Goal: Task Accomplishment & Management: Use online tool/utility

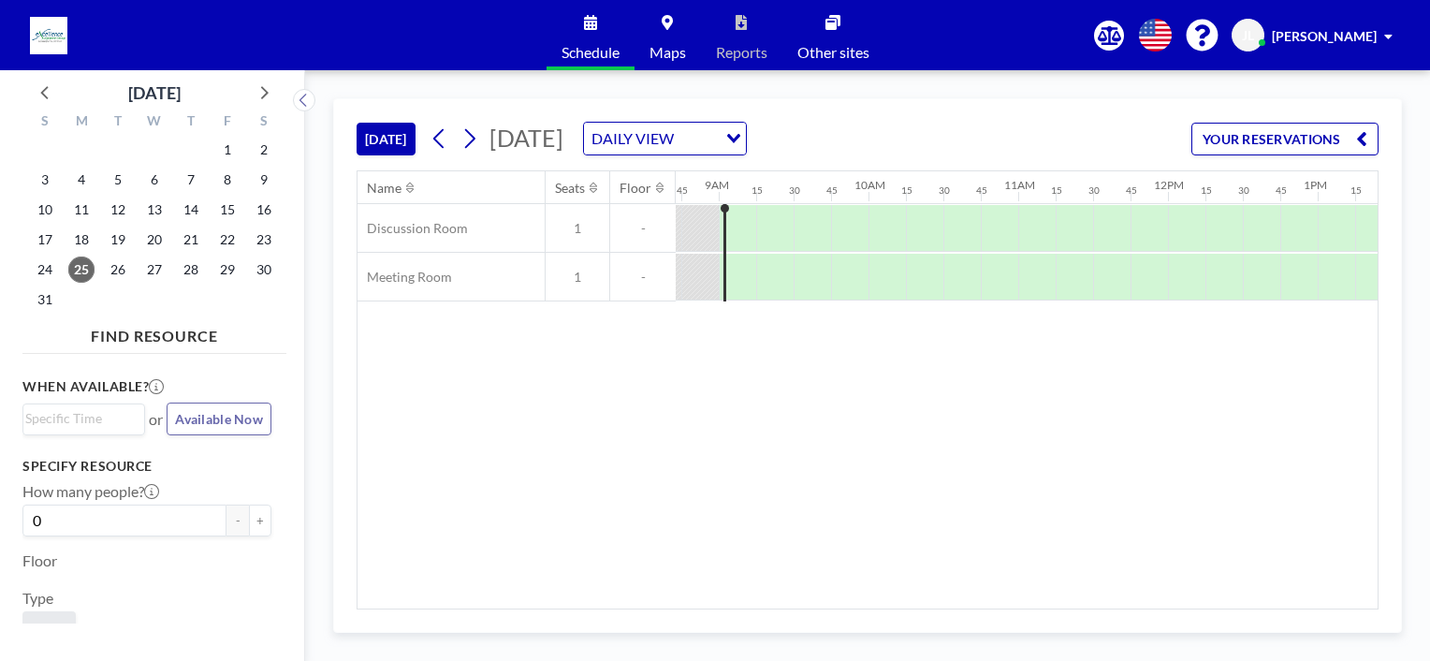
scroll to position [0, 1310]
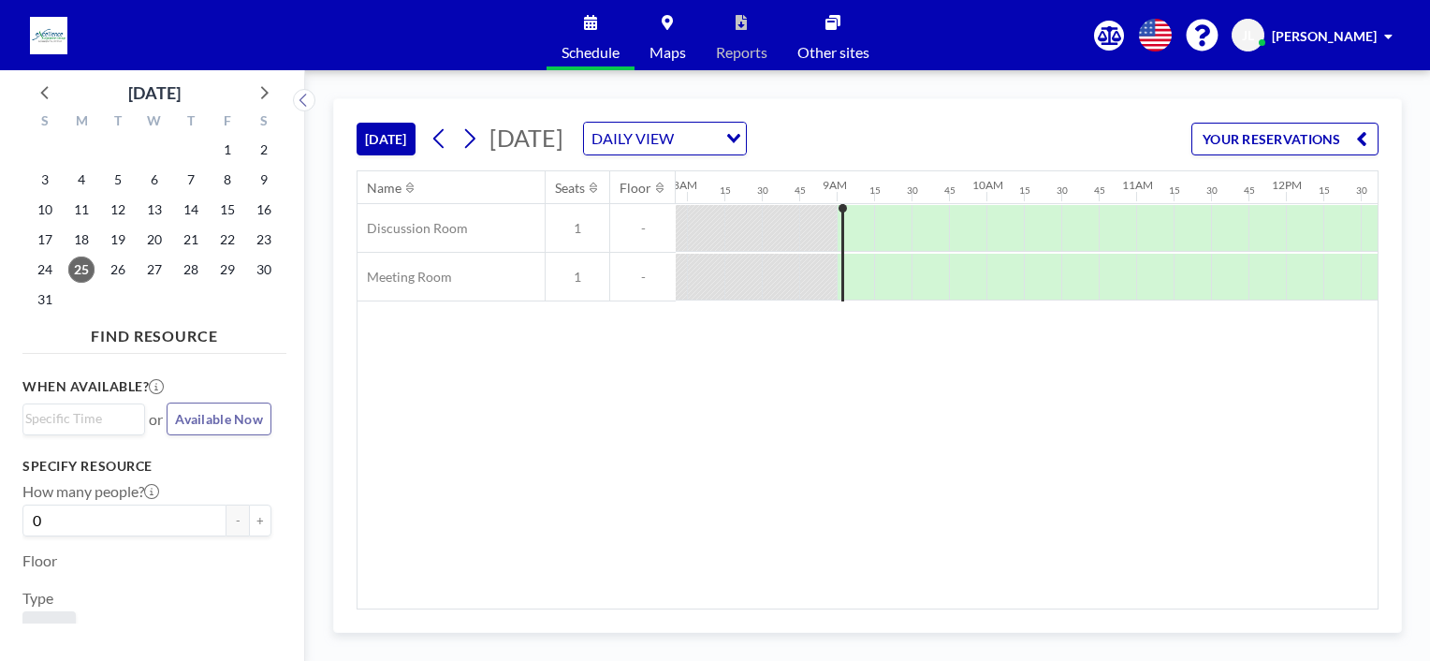
scroll to position [0, 1204]
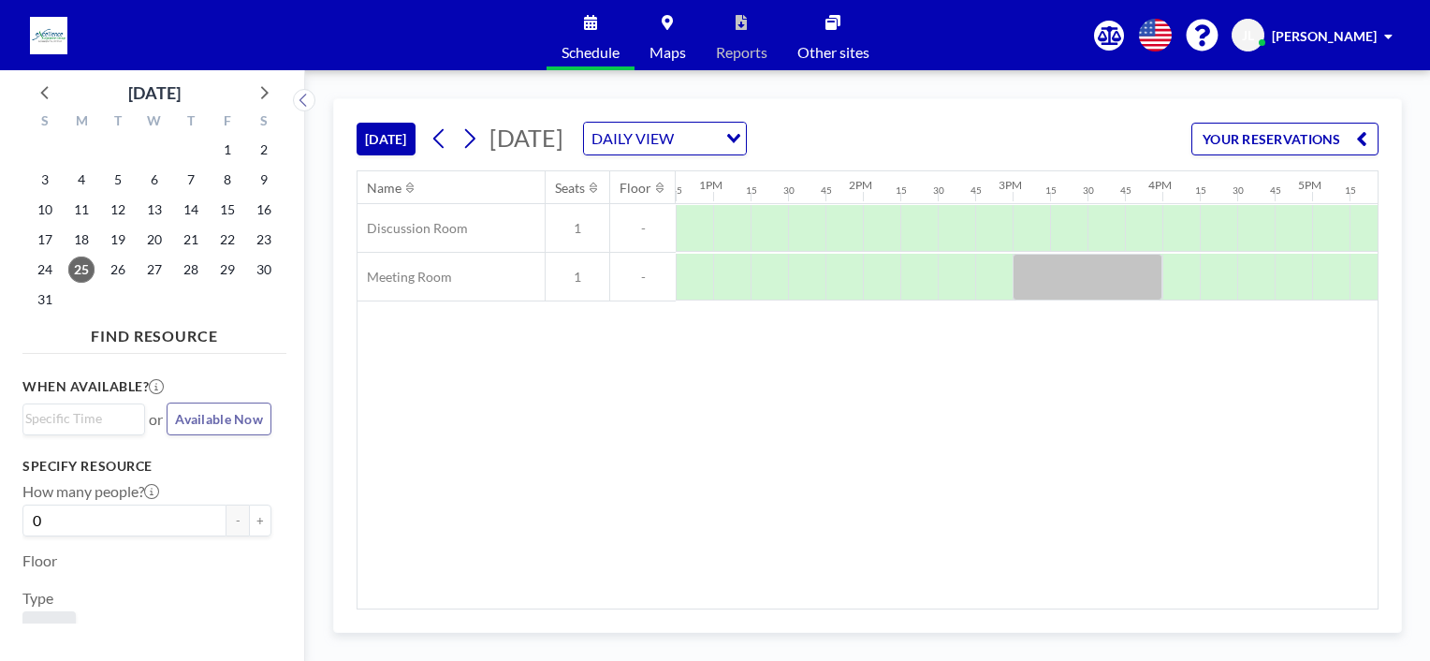
scroll to position [0, 1906]
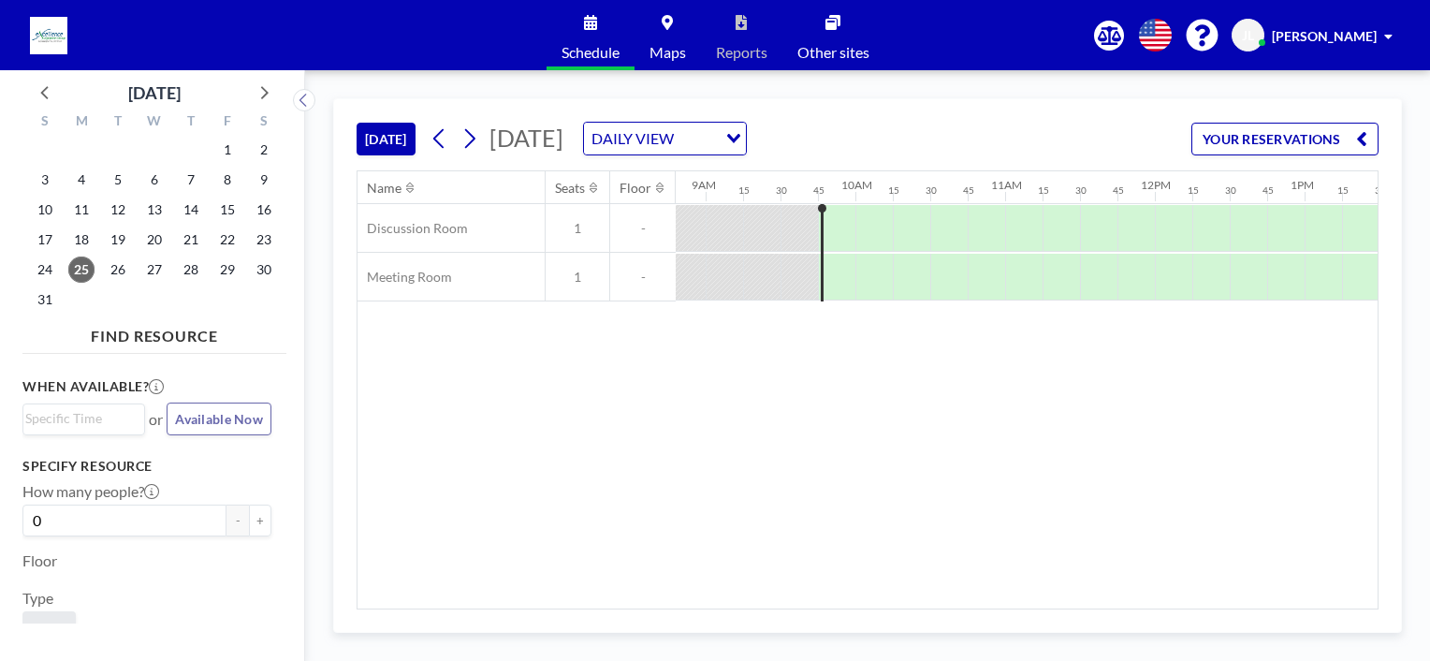
scroll to position [0, 1422]
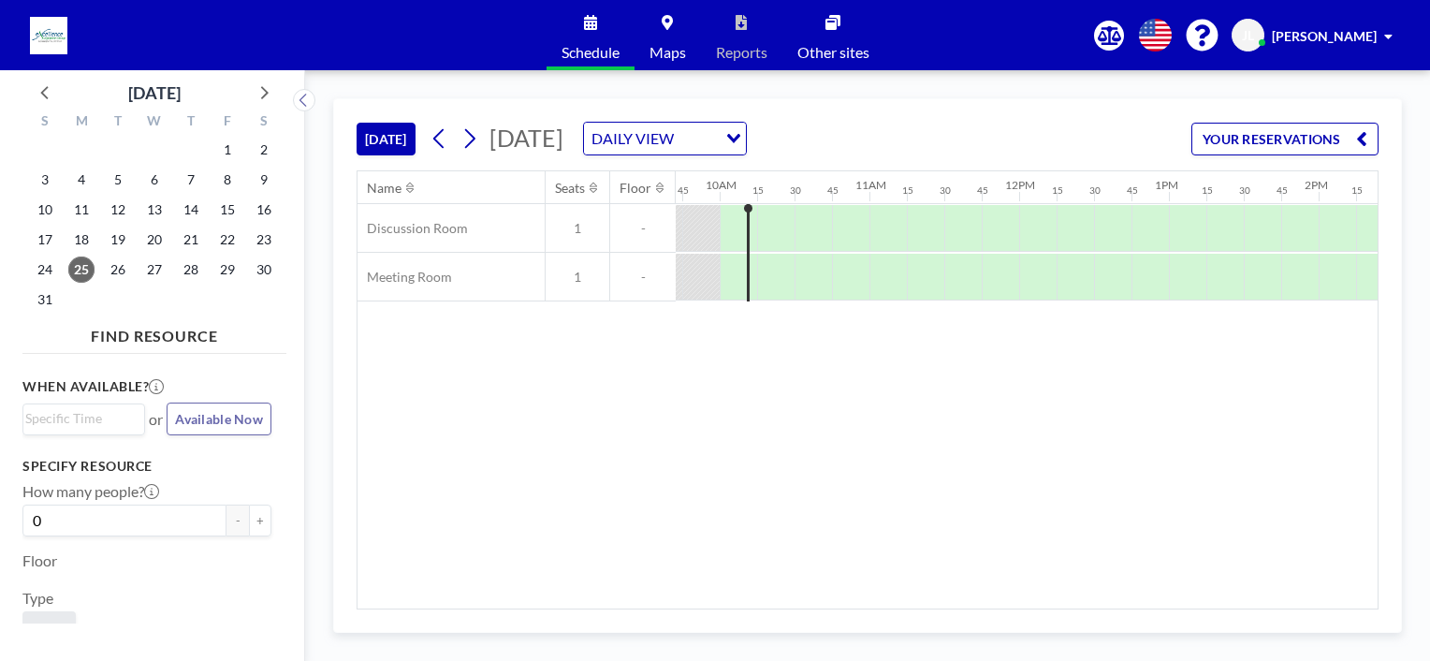
scroll to position [0, 1460]
